Goal: Task Accomplishment & Management: Use online tool/utility

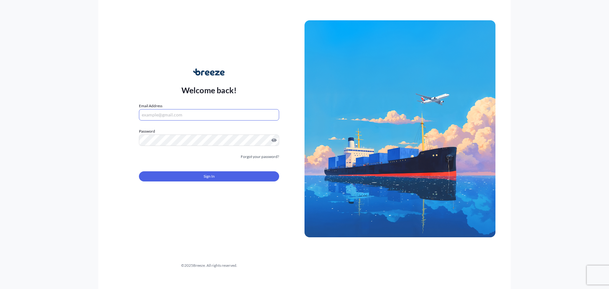
click at [201, 112] on input "Email Address" at bounding box center [209, 114] width 140 height 11
type input "[EMAIL_ADDRESS][DOMAIN_NAME]"
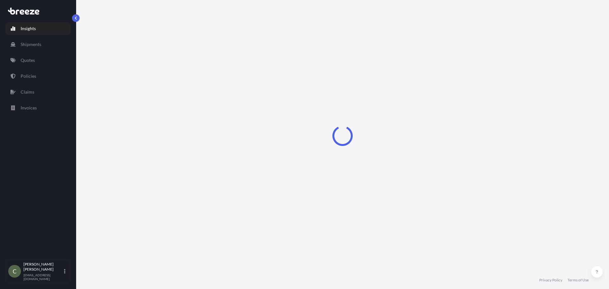
select select "2025"
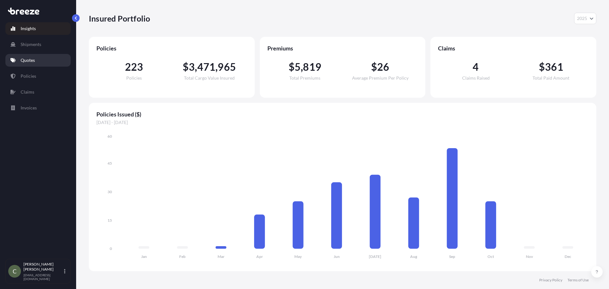
click at [41, 62] on link "Quotes" at bounding box center [37, 60] width 65 height 13
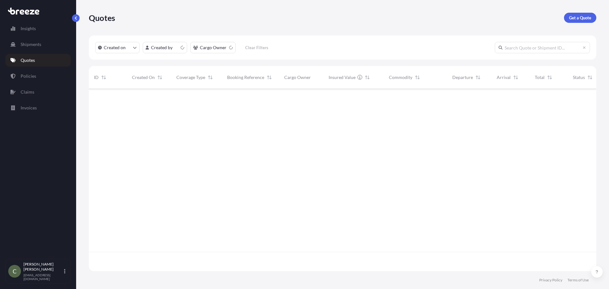
scroll to position [181, 503]
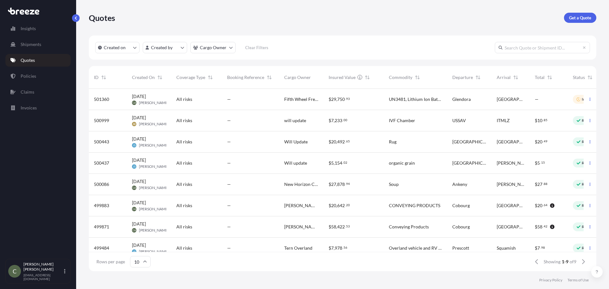
click at [251, 101] on div "—" at bounding box center [250, 99] width 47 height 6
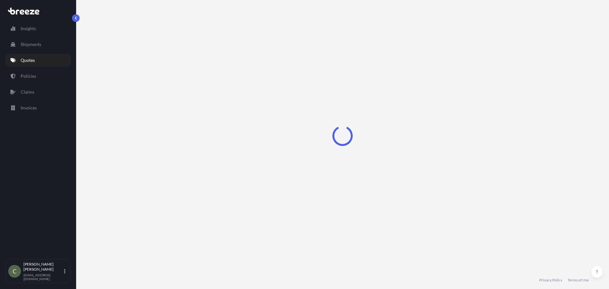
select select "Road"
select select "1"
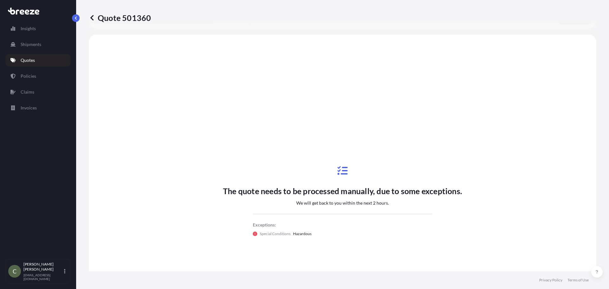
scroll to position [230, 0]
